Goal: Task Accomplishment & Management: Complete application form

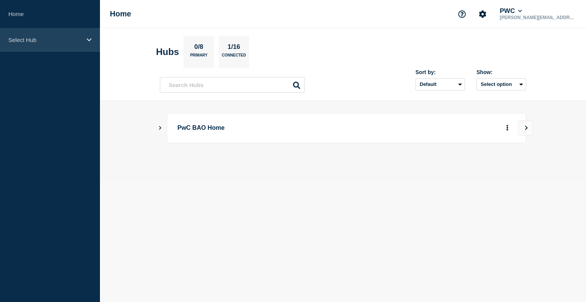
click at [52, 39] on p "Select Hub" at bounding box center [44, 40] width 73 height 6
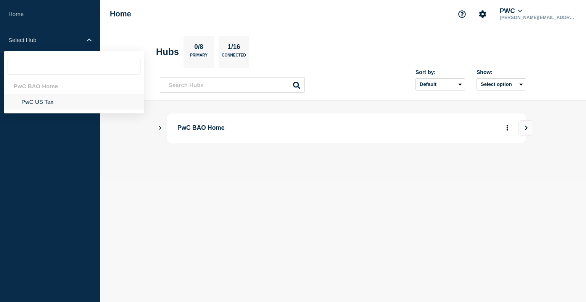
click at [44, 106] on li "PwC US Tax" at bounding box center [74, 102] width 140 height 16
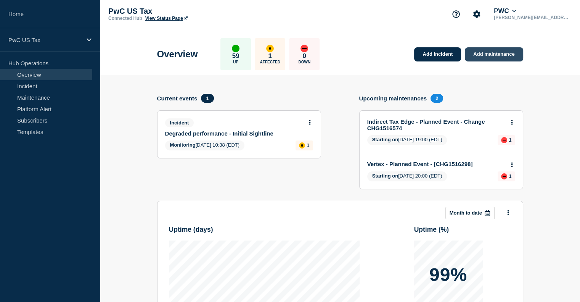
click at [488, 56] on link "Add maintenance" at bounding box center [494, 54] width 58 height 14
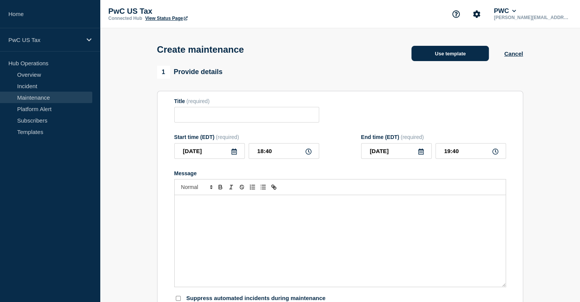
click at [430, 60] on button "Use template" at bounding box center [450, 53] width 77 height 15
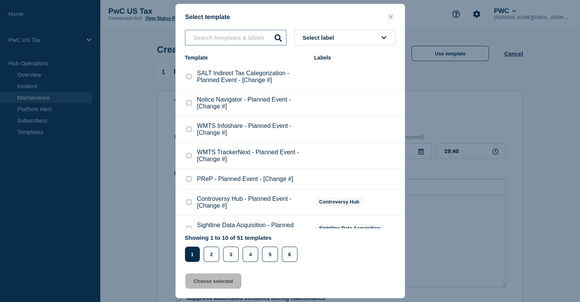
click at [215, 39] on input "text" at bounding box center [235, 38] width 101 height 16
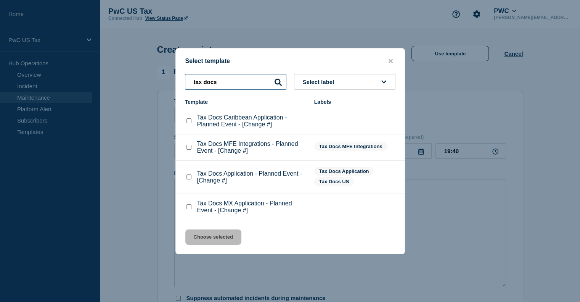
type input "tax docs"
click at [188, 122] on checkbox"] "Tax Docs Caribbean Application - Planned Event - [Change #] checkbox" at bounding box center [189, 120] width 5 height 5
checkbox checkbox"] "true"
click at [224, 238] on button "Choose selected" at bounding box center [213, 236] width 56 height 15
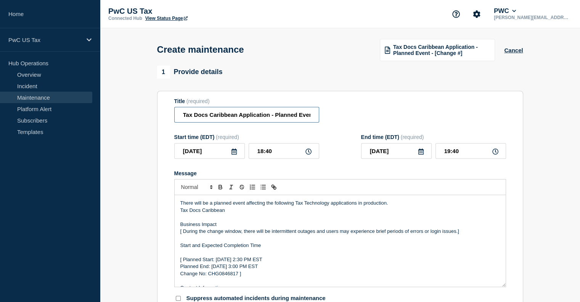
click at [298, 114] on input "Tax Docs Caribbean Application - Planned Event - [Change #]" at bounding box center [246, 115] width 145 height 16
drag, startPoint x: 281, startPoint y: 118, endPoint x: 313, endPoint y: 117, distance: 32.1
click at [313, 117] on input "Tax Docs Caribbean Application - Planned Event - [Change #]" at bounding box center [246, 115] width 145 height 16
paste input "CHG1516758"
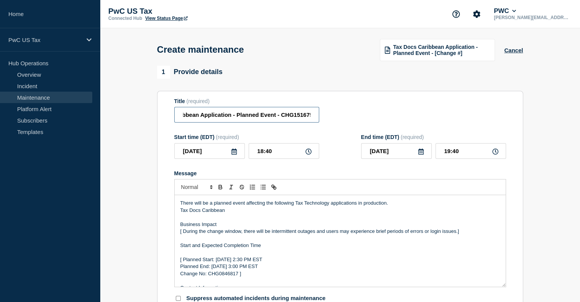
scroll to position [0, 44]
type input "Tax Docs Caribbean Application - Planned Event - CHG1516758"
click at [261, 153] on input "18:40" at bounding box center [284, 151] width 71 height 16
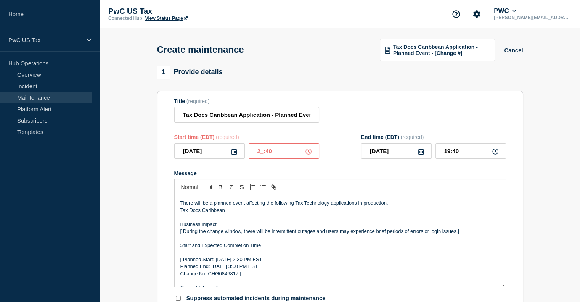
type input "22:40"
type input "23:40"
click at [270, 153] on input "22:40" at bounding box center [284, 151] width 71 height 16
type input "22:00"
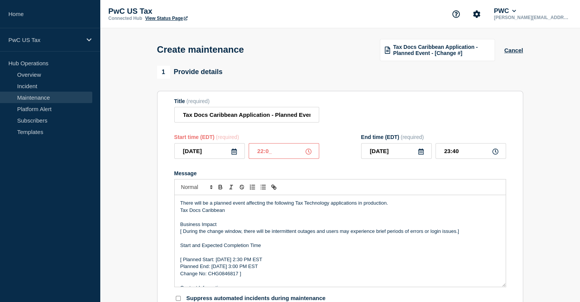
type input "23:00"
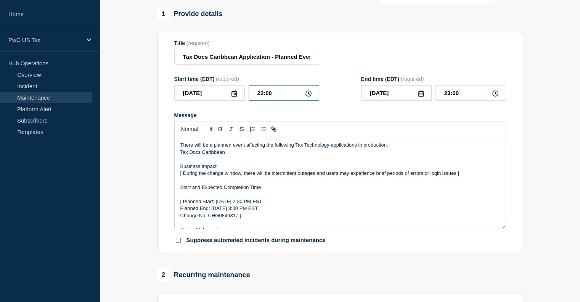
scroll to position [58, 0]
click at [233, 95] on icon at bounding box center [234, 93] width 5 height 6
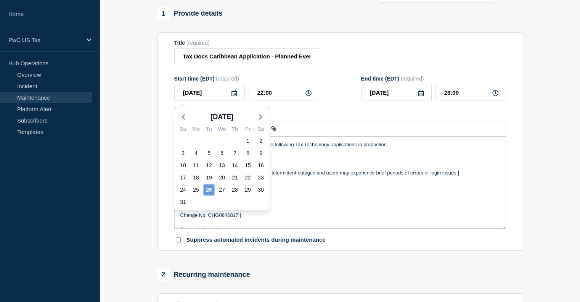
click at [208, 190] on div "26" at bounding box center [209, 189] width 11 height 11
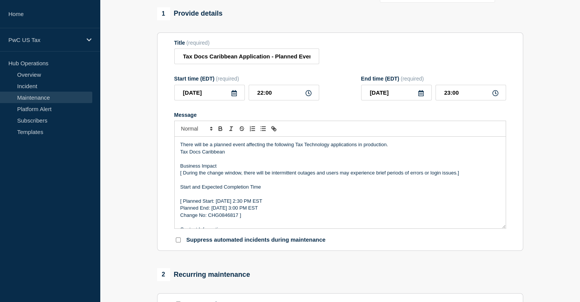
click at [213, 218] on p "Change No: CHG0846817 ]" at bounding box center [340, 215] width 320 height 7
paste div "Message"
click at [255, 219] on p "Change No: CHG1516758]" at bounding box center [340, 215] width 320 height 7
click at [183, 203] on p "[ Planned Start: [DATE] 2:30 PM EST" at bounding box center [340, 201] width 320 height 7
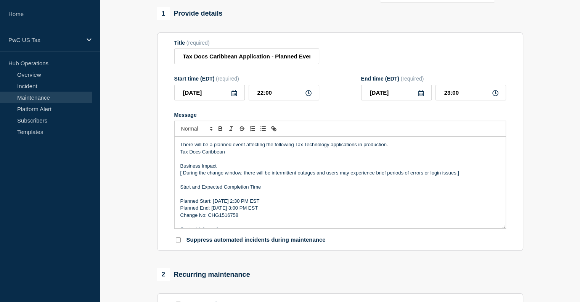
click at [182, 210] on p "Planned End: [DATE] 3:00 PM EST" at bounding box center [340, 208] width 320 height 7
click at [182, 219] on p "Change No: CHG1516758" at bounding box center [340, 215] width 320 height 7
click at [183, 175] on p "[ During the change window, there will be intermittent outages and users may ex…" at bounding box center [340, 172] width 320 height 7
click at [464, 173] on p "During the change window, there will be intermittent outages and users may expe…" at bounding box center [340, 172] width 320 height 7
click at [256, 204] on p "Planned Start: [DATE] 2:30 PM EST" at bounding box center [340, 201] width 320 height 7
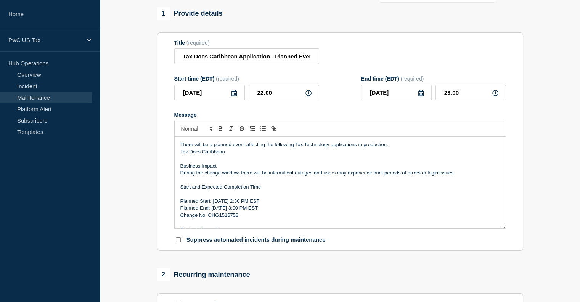
click at [264, 203] on p "Planned Start: [DATE] 2:30 PM EST" at bounding box center [340, 201] width 320 height 7
click at [272, 204] on p "Planned Start: [DATE] 10:30 PM EST" at bounding box center [340, 201] width 320 height 7
click at [255, 210] on p "Planned End: [DATE] 3:00 PM EST" at bounding box center [340, 208] width 320 height 7
click at [261, 210] on p "Planned End: [DATE] 3:00 PM EST" at bounding box center [340, 208] width 320 height 7
click at [267, 211] on p "Planned End: [DATE] 113:00 PM EST" at bounding box center [340, 208] width 320 height 7
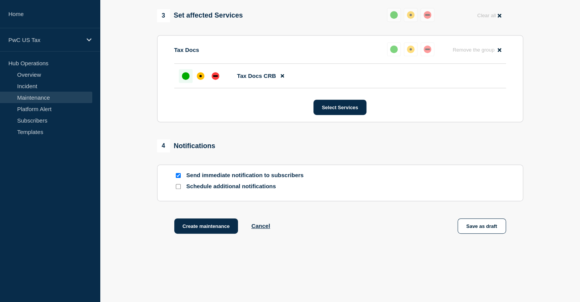
scroll to position [386, 0]
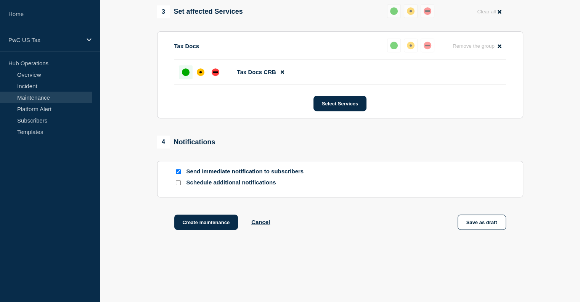
click at [180, 172] on div at bounding box center [178, 171] width 8 height 7
click at [179, 174] on input "Send immediate notification to subscribers" at bounding box center [178, 171] width 5 height 5
checkbox input "false"
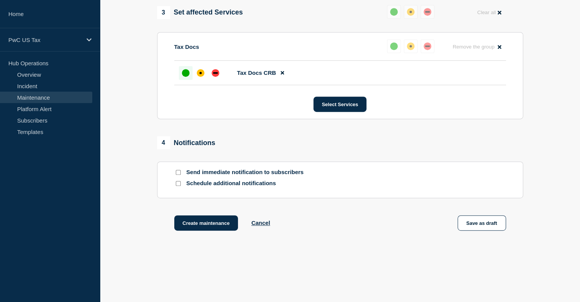
scroll to position [406, 0]
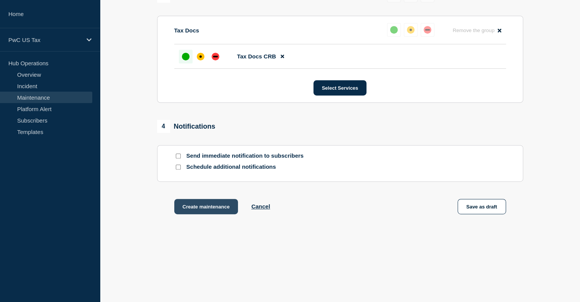
click at [189, 206] on button "Create maintenance" at bounding box center [206, 206] width 64 height 15
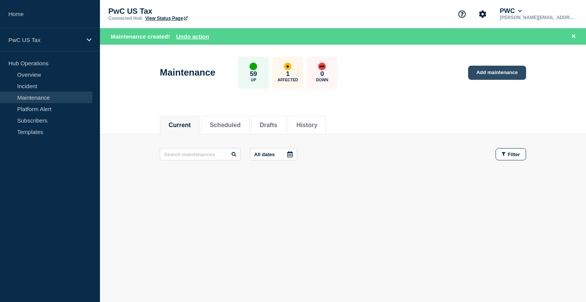
click at [487, 66] on link "Add maintenance" at bounding box center [497, 73] width 58 height 14
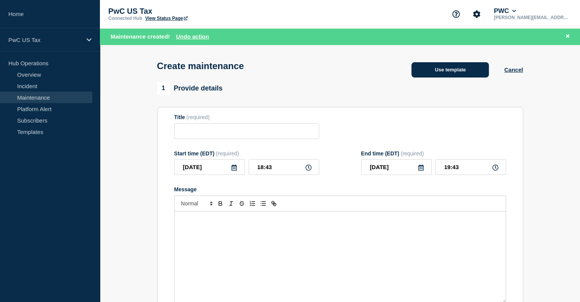
click at [460, 71] on button "Use template" at bounding box center [450, 69] width 77 height 15
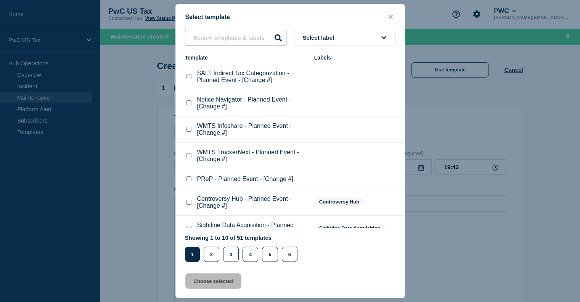
click at [229, 34] on input "text" at bounding box center [235, 38] width 101 height 16
type input "tax docs"
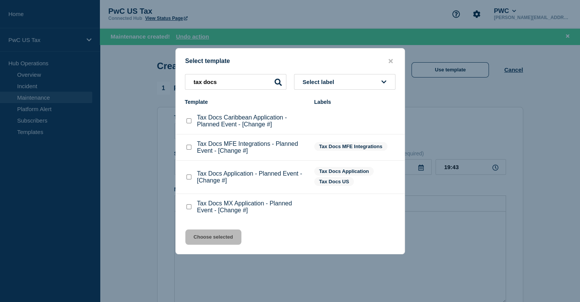
click at [189, 178] on checkbox"] "Tax Docs Application - Planned Event - [Change #] checkbox" at bounding box center [189, 176] width 5 height 5
checkbox checkbox"] "true"
click at [219, 234] on button "Choose selected" at bounding box center [213, 236] width 56 height 15
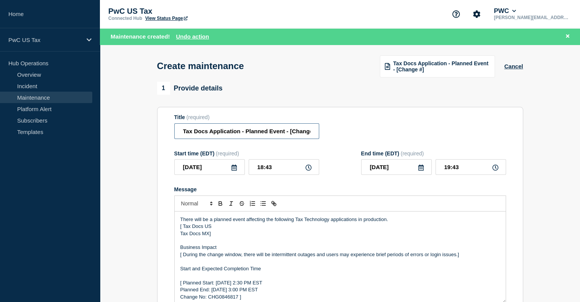
scroll to position [0, 9]
drag, startPoint x: 292, startPoint y: 135, endPoint x: 375, endPoint y: 136, distance: 83.6
click at [375, 136] on div "Title (required) Tax Docs Application - Planned Event - [Change #]" at bounding box center [340, 126] width 332 height 25
paste input "CHG1516755"
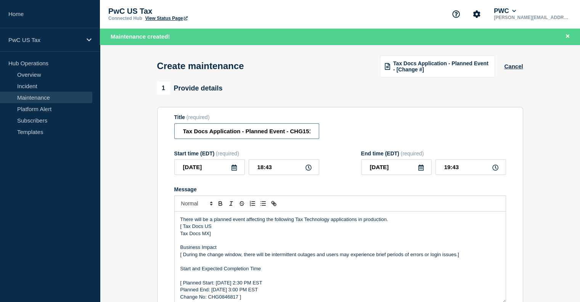
scroll to position [0, 14]
type input "Tax Docs Application - Planned Event - CHG1516755"
click at [262, 169] on input "18:43" at bounding box center [284, 167] width 71 height 16
type input "22:43"
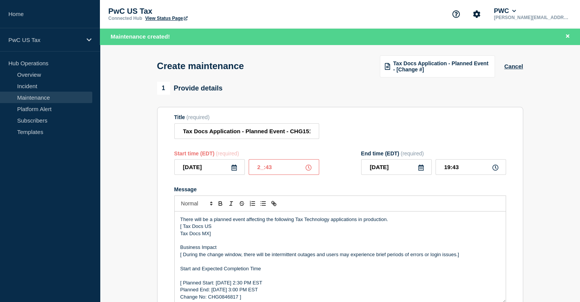
type input "23:43"
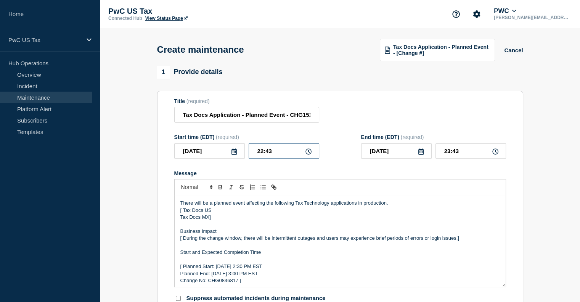
click at [272, 154] on input "22:43" at bounding box center [284, 151] width 71 height 16
type input "22:00"
type input "23:00"
click at [216, 221] on p "Tax Docs MX]" at bounding box center [340, 217] width 320 height 7
drag, startPoint x: 216, startPoint y: 222, endPoint x: 178, endPoint y: 222, distance: 37.8
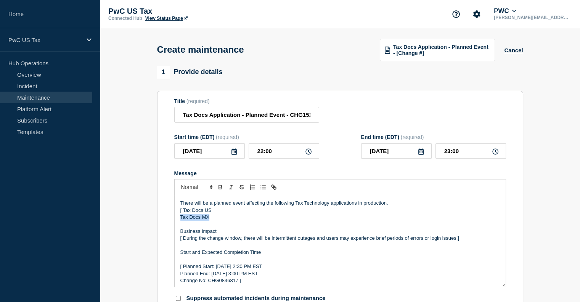
click at [178, 222] on div "There will be a planned event affecting the following Tax Technology applicatio…" at bounding box center [340, 241] width 331 height 92
click at [184, 214] on p "[ Tax Docs US" at bounding box center [340, 210] width 320 height 7
click at [183, 242] on p "[ During the change window, there will be intermittent outages and users may ex…" at bounding box center [340, 238] width 320 height 7
click at [182, 255] on p "Start and Expected Completion Time" at bounding box center [340, 252] width 320 height 7
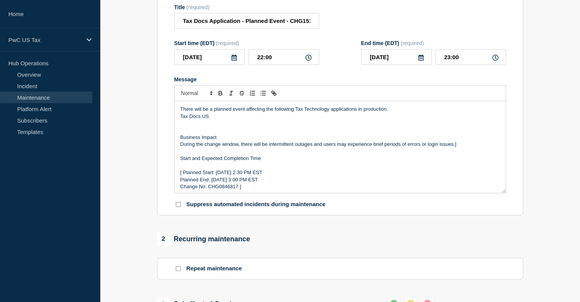
scroll to position [102, 0]
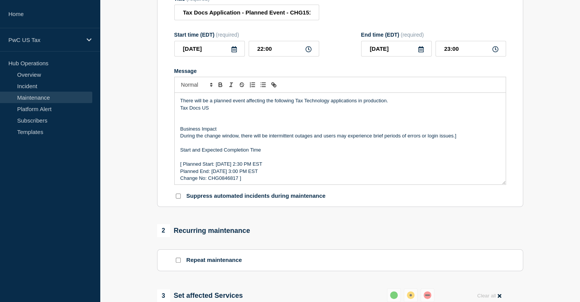
click at [226, 182] on p "Change No: CHG0846817 ]" at bounding box center [340, 178] width 320 height 7
click at [244, 182] on p "Change No: CHG1516755]" at bounding box center [340, 178] width 320 height 7
click at [183, 166] on p "[ Planned Start: [DATE] 2:30 PM EST" at bounding box center [340, 164] width 320 height 7
click at [183, 172] on p "Planned End: [DATE] 3:00 PM EST" at bounding box center [340, 171] width 320 height 7
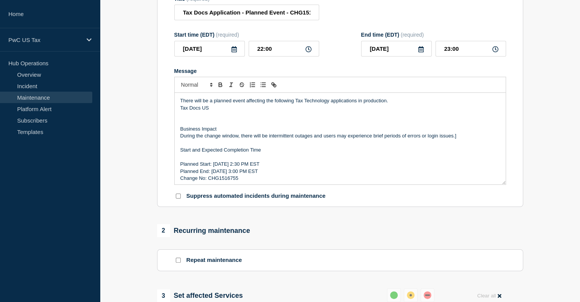
click at [181, 180] on p "Change No: CHG1516755" at bounding box center [340, 178] width 320 height 7
click at [256, 168] on p "Planned Start: [DATE] 2:30 PM EST" at bounding box center [340, 164] width 320 height 7
click at [254, 174] on p "Planned End: [DATE] 3:00 PM EST" at bounding box center [340, 171] width 320 height 7
click at [264, 168] on p "Planned Start: [DATE] 2:30 PM EST" at bounding box center [340, 164] width 320 height 7
click at [272, 168] on p "Planned Start: [DATE] 10:30 PM EST" at bounding box center [340, 164] width 320 height 7
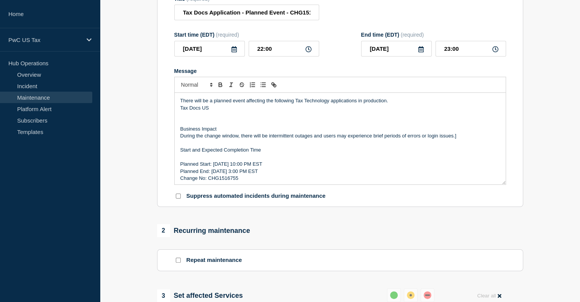
click at [263, 175] on p "Planned End: [DATE] 3:00 PM EST" at bounding box center [340, 171] width 320 height 7
drag, startPoint x: 577, startPoint y: 149, endPoint x: 580, endPoint y: 190, distance: 41.3
click at [580, 190] on section "1 Provide details Title (required) Tax Docs Application - Planned Event - CHG15…" at bounding box center [340, 248] width 480 height 570
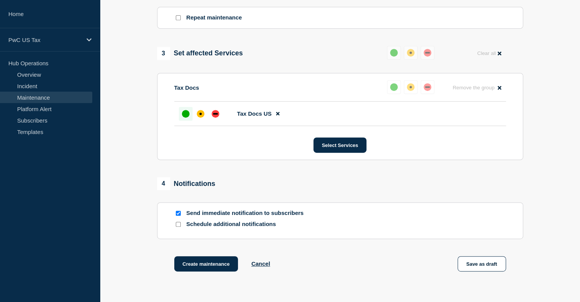
scroll to position [348, 0]
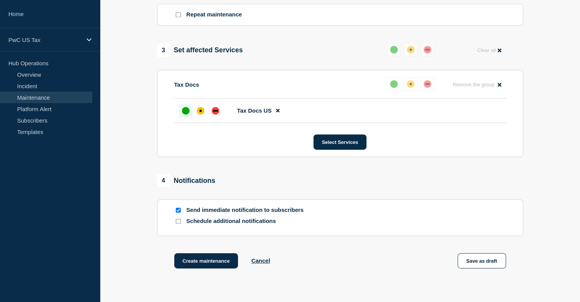
click at [177, 213] on input "Send immediate notification to subscribers" at bounding box center [178, 210] width 5 height 5
checkbox input "false"
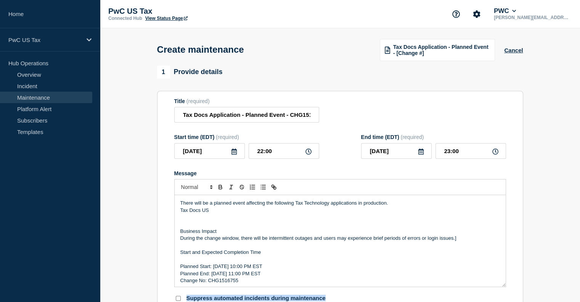
scroll to position [406, 0]
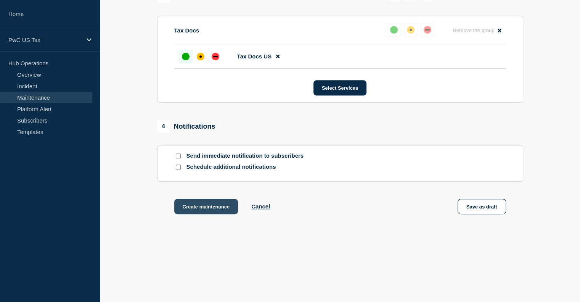
click at [203, 204] on button "Create maintenance" at bounding box center [206, 206] width 64 height 15
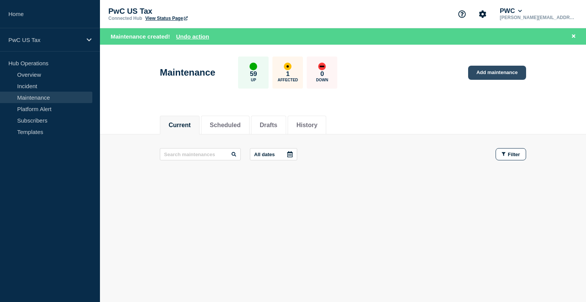
click at [497, 69] on link "Add maintenance" at bounding box center [497, 73] width 58 height 14
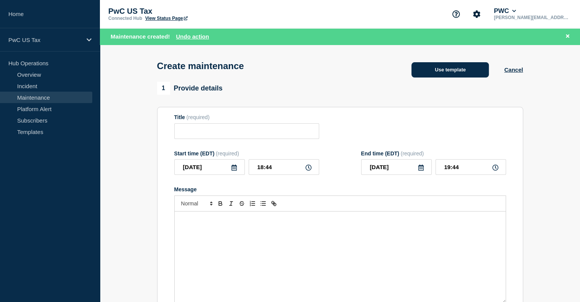
click at [466, 74] on button "Use template" at bounding box center [450, 69] width 77 height 15
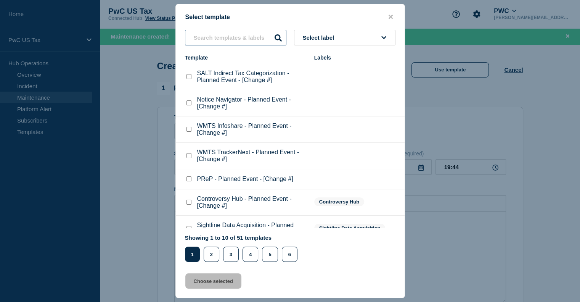
click at [230, 37] on input "text" at bounding box center [235, 38] width 101 height 16
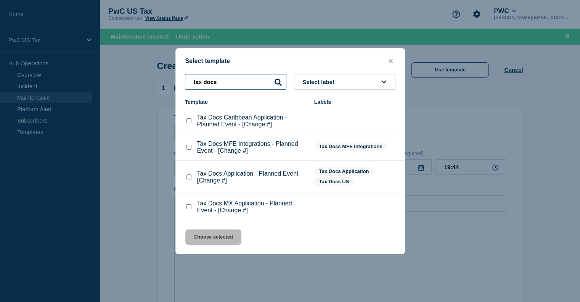
type input "tax docs"
click at [188, 209] on checkbox"] "Tax Docs MX Application - Planned Event - [Change #] checkbox" at bounding box center [189, 206] width 5 height 5
checkbox checkbox"] "true"
click at [209, 238] on button "Choose selected" at bounding box center [213, 236] width 56 height 15
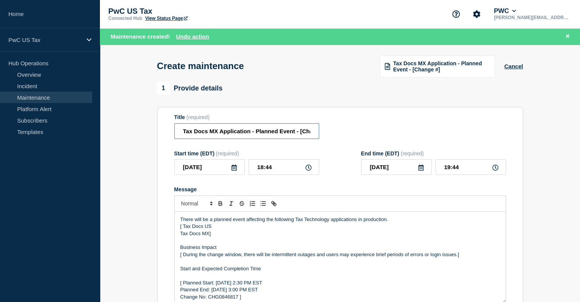
scroll to position [0, 19]
drag, startPoint x: 300, startPoint y: 134, endPoint x: 356, endPoint y: 132, distance: 55.7
click at [356, 132] on div "Title (required) Tax Docs MX Application - Planned Event - [Change #]" at bounding box center [340, 126] width 332 height 25
paste input "CHG1516756"
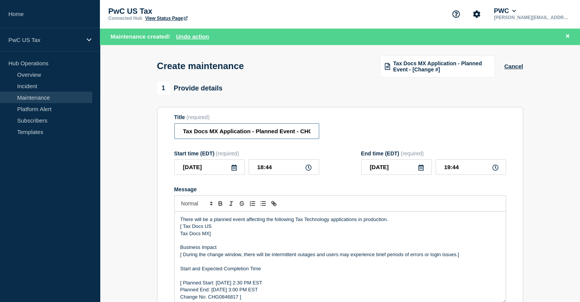
scroll to position [0, 24]
type input "Tax Docs MX Application - Planned Event - CHG1516756"
click at [214, 235] on p "Tax Docs MX]" at bounding box center [340, 233] width 320 height 7
drag, startPoint x: 214, startPoint y: 229, endPoint x: 168, endPoint y: 232, distance: 45.5
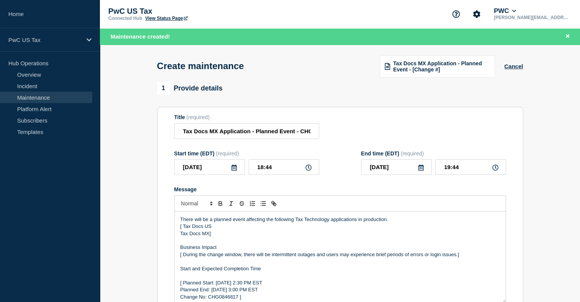
click at [168, 232] on section "Title (required) Tax Docs MX Application - Planned Event - CHG1516756 Start tim…" at bounding box center [340, 216] width 366 height 219
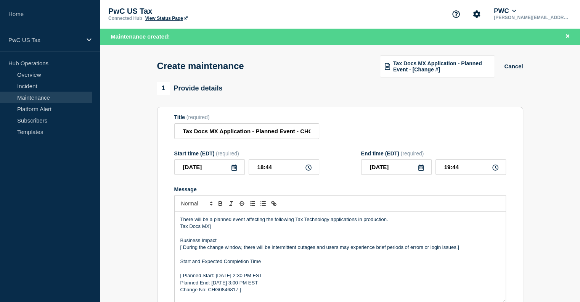
click at [217, 230] on p "Tax Docs MX]" at bounding box center [340, 226] width 320 height 7
click at [183, 251] on p "[ During the change window, there will be intermittent outages and users may ex…" at bounding box center [340, 247] width 320 height 7
click at [462, 251] on p "During the change window, there will be intermittent outages and users may expe…" at bounding box center [340, 247] width 320 height 7
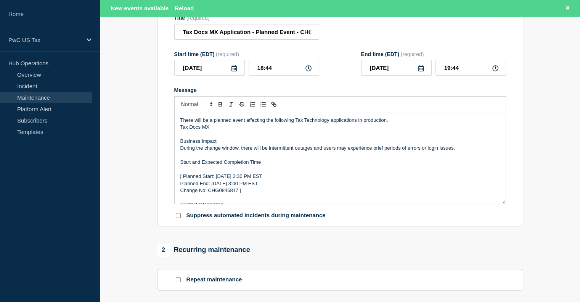
scroll to position [132, 0]
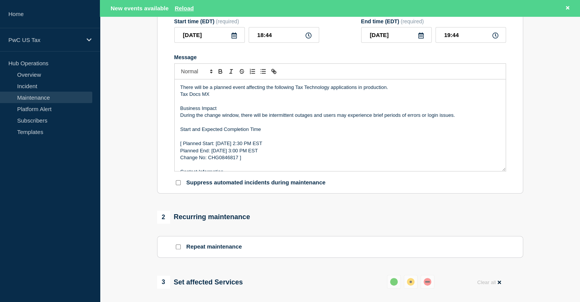
click at [182, 147] on p "[ Planned Start: [DATE] 2:30 PM EST" at bounding box center [340, 143] width 320 height 7
click at [182, 151] on p "Planned End: [DATE] 3:00 PM EST" at bounding box center [340, 150] width 320 height 7
click at [180, 161] on p "Change No: CHG0846817 ]" at bounding box center [340, 157] width 320 height 7
click at [292, 154] on p "Planned End: [DATE] 3:00 PM EST Change No: CHG0846817 ]" at bounding box center [340, 150] width 320 height 7
click at [221, 160] on p "Change No: CHG0846817 ]" at bounding box center [340, 157] width 320 height 7
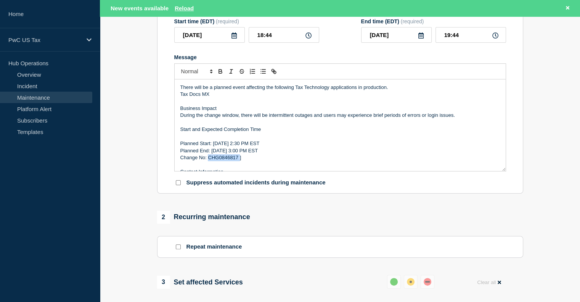
click at [221, 160] on p "Change No: CHG0846817 ]" at bounding box center [340, 157] width 320 height 7
click at [251, 160] on p "Change No: CHG1516756]" at bounding box center [340, 157] width 320 height 7
click at [258, 145] on p "Planned Start: [DATE] 2:30 PM EST" at bounding box center [340, 143] width 320 height 7
click at [255, 147] on p "Planned Start: [DATE] 2:30 PM EST" at bounding box center [340, 143] width 320 height 7
click at [255, 153] on p "Planned End: [DATE] 3:00 PM EST" at bounding box center [340, 150] width 320 height 7
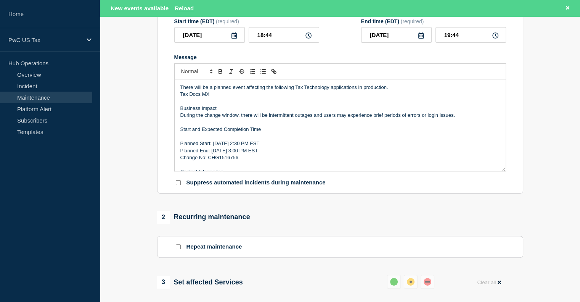
click at [264, 146] on p "Planned Start: [DATE] 2:30 PM EST" at bounding box center [340, 143] width 320 height 7
click at [272, 146] on p "Planned Start: [DATE] 10:30 PM EST" at bounding box center [340, 143] width 320 height 7
click at [263, 154] on p "Planned End: [DATE] 3:00 PM EST" at bounding box center [340, 150] width 320 height 7
click at [262, 39] on input "18:44" at bounding box center [284, 35] width 71 height 16
type input "11:44"
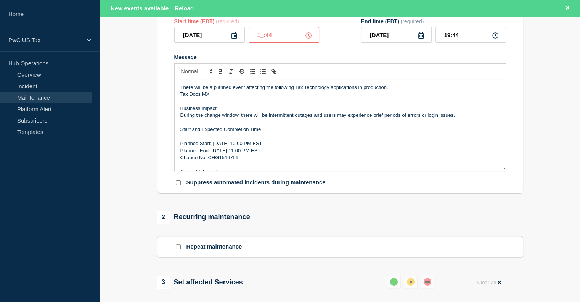
type input "12:44"
type input "10:44"
type input "11:44"
type input "22:44"
type input "23:44"
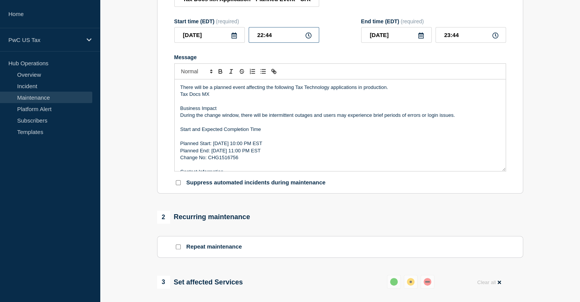
scroll to position [116, 0]
click at [271, 38] on input "22:44" at bounding box center [284, 35] width 71 height 16
type input "22:00"
type input "23:00"
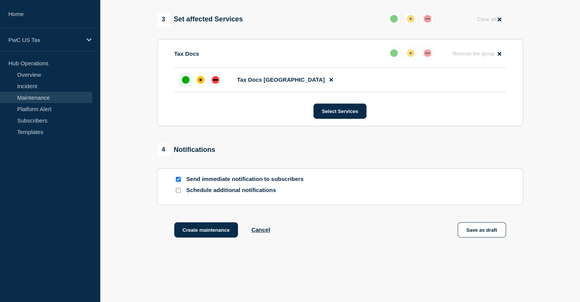
scroll to position [392, 0]
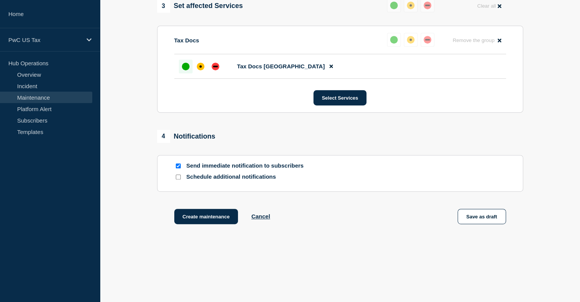
click at [176, 168] on input "Send immediate notification to subscribers" at bounding box center [178, 165] width 5 height 5
checkbox input "false"
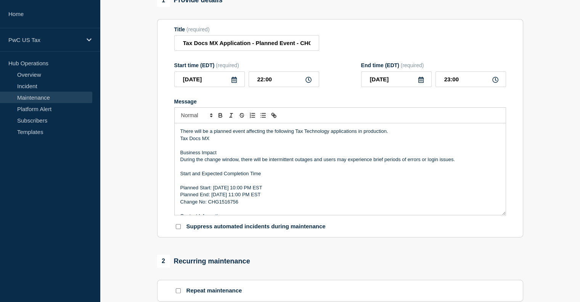
scroll to position [72, 0]
click at [181, 197] on p "Planned End: [DATE] 11:00 PM EST" at bounding box center [340, 193] width 320 height 7
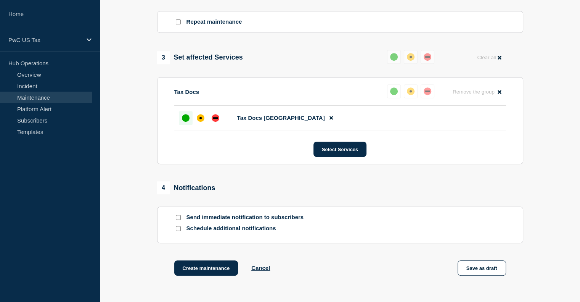
scroll to position [406, 0]
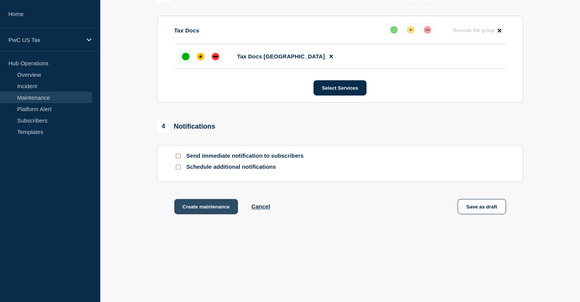
click at [205, 204] on button "Create maintenance" at bounding box center [206, 206] width 64 height 15
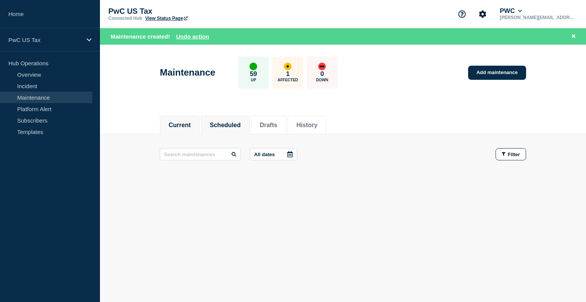
click at [238, 126] on button "Scheduled" at bounding box center [225, 125] width 31 height 7
